Goal: Navigation & Orientation: Find specific page/section

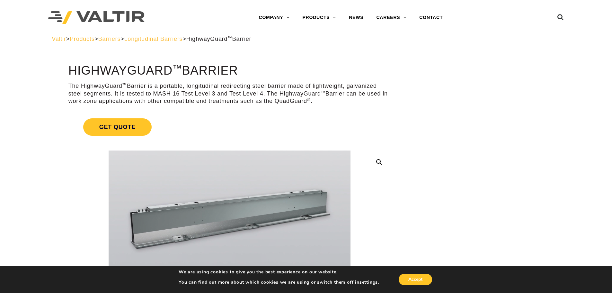
click at [94, 39] on span "Products" at bounding box center [82, 39] width 25 height 6
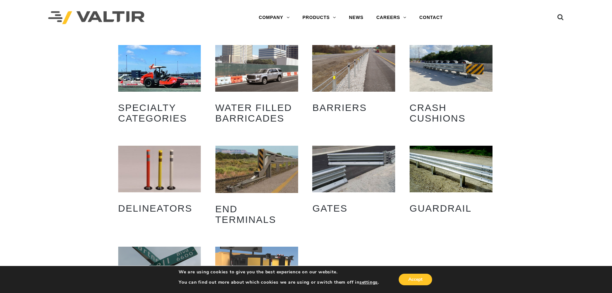
click at [323, 161] on img "Visit product category Gates" at bounding box center [353, 169] width 83 height 47
